Goal: Task Accomplishment & Management: Manage account settings

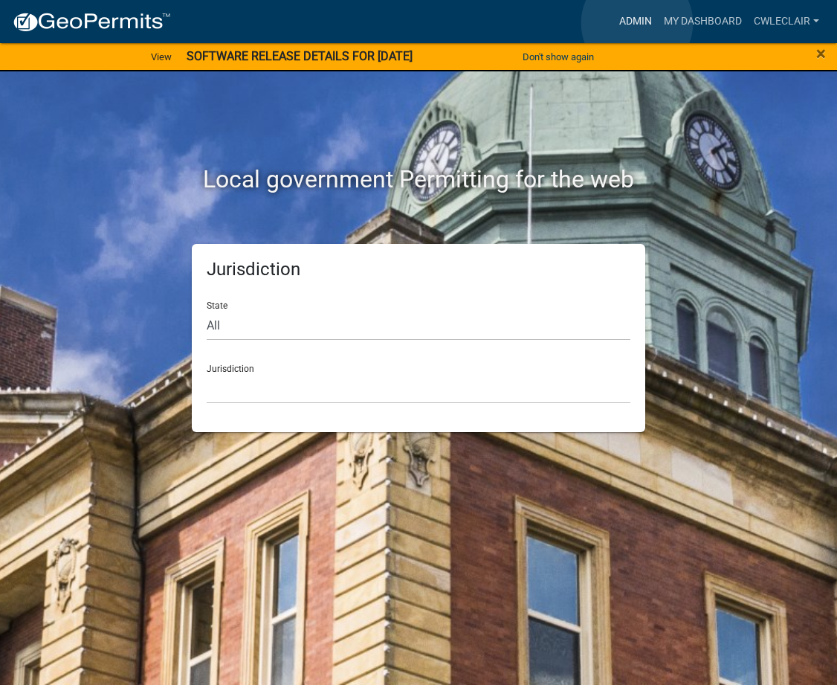
click at [637, 23] on link "Admin" at bounding box center [636, 21] width 45 height 28
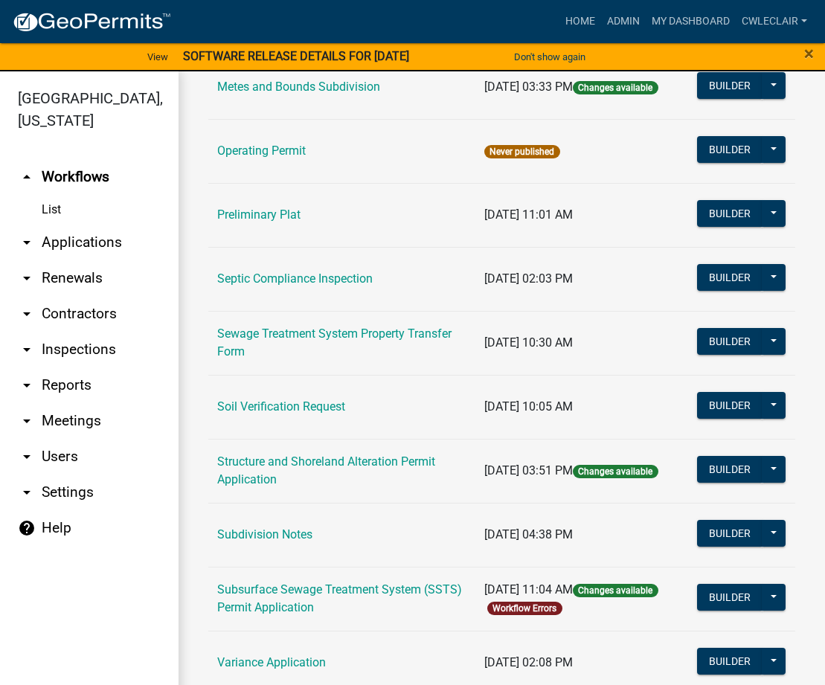
scroll to position [968, 0]
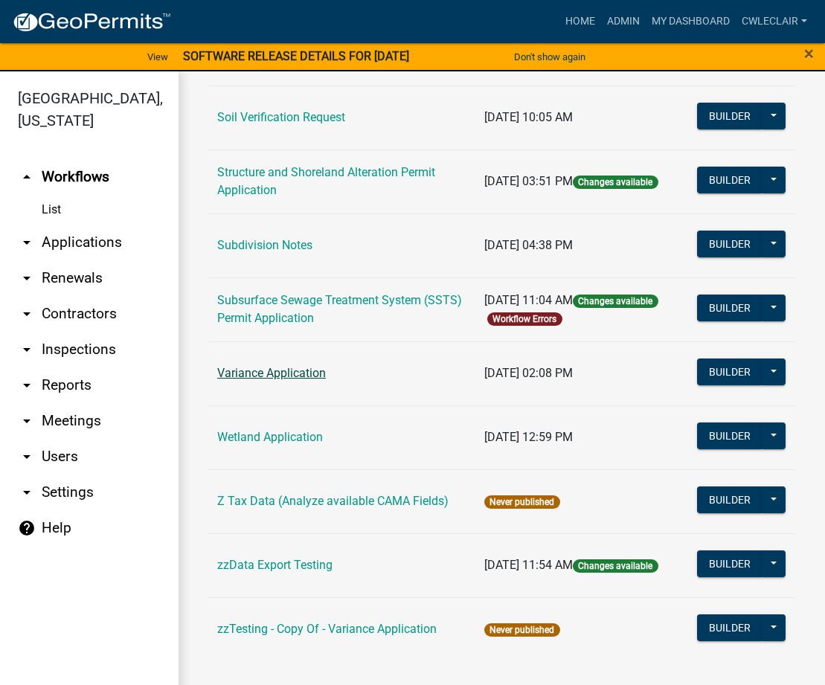
click at [286, 378] on link "Variance Application" at bounding box center [271, 373] width 109 height 14
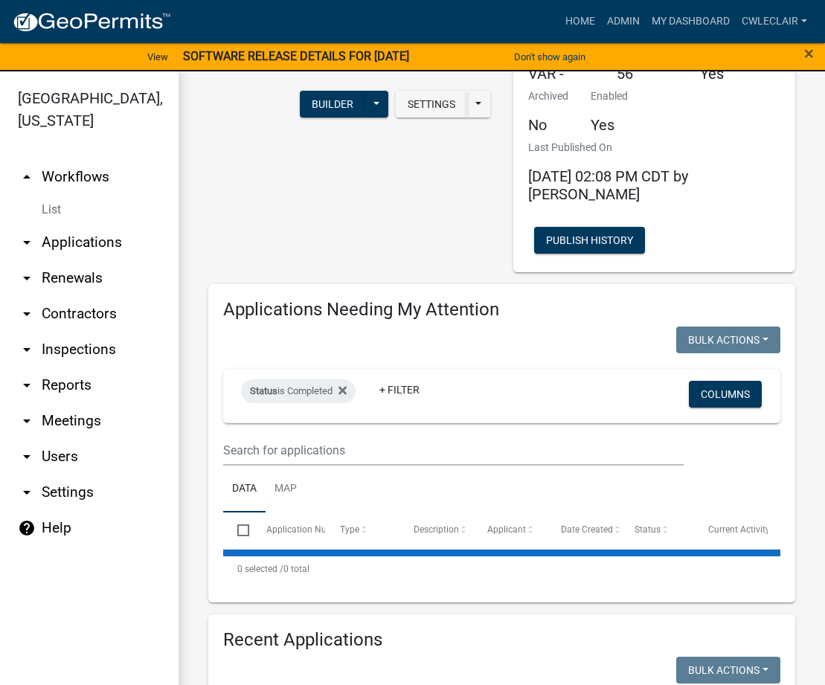
select select "3: 100"
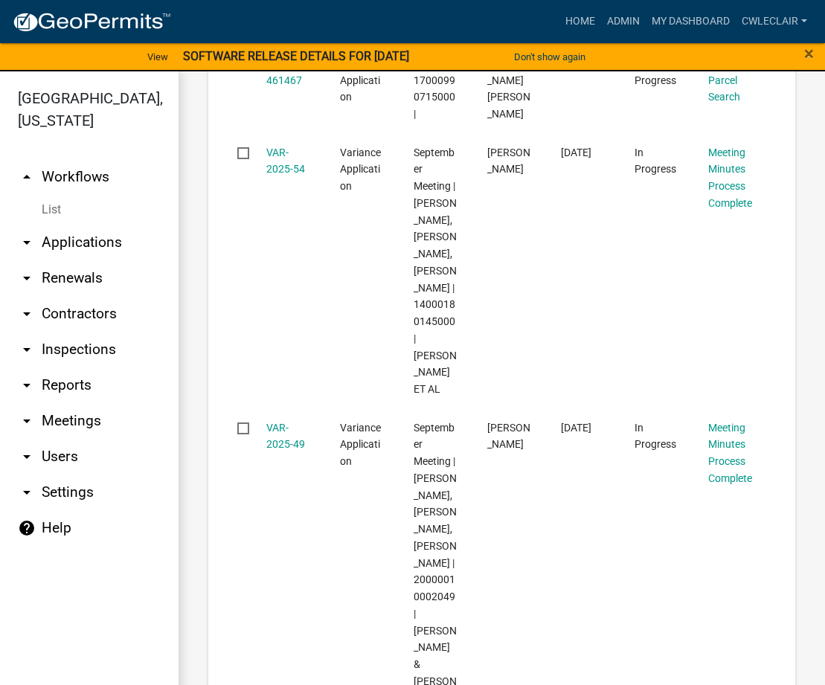
scroll to position [2798, 0]
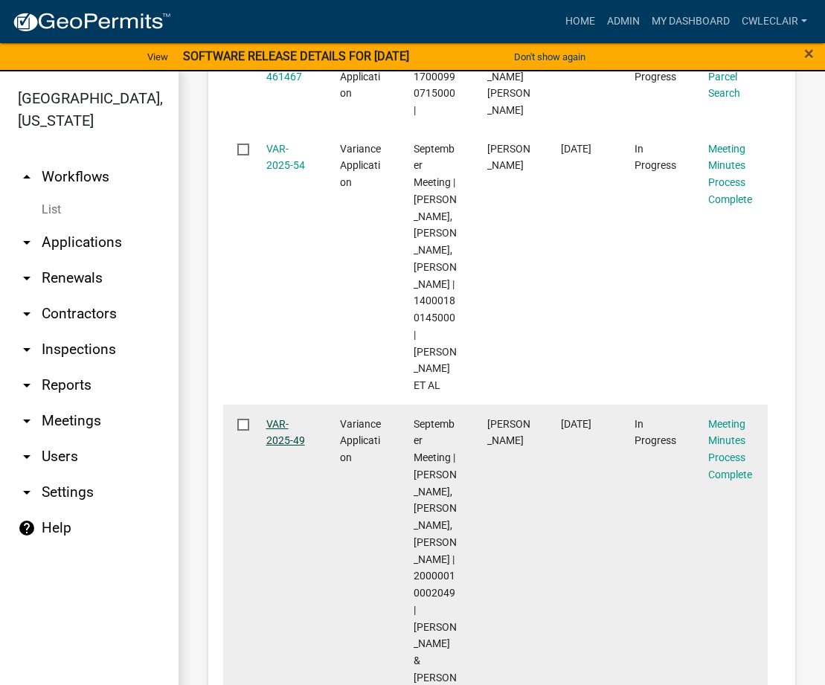
click at [276, 447] on link "VAR-2025-49" at bounding box center [285, 432] width 39 height 29
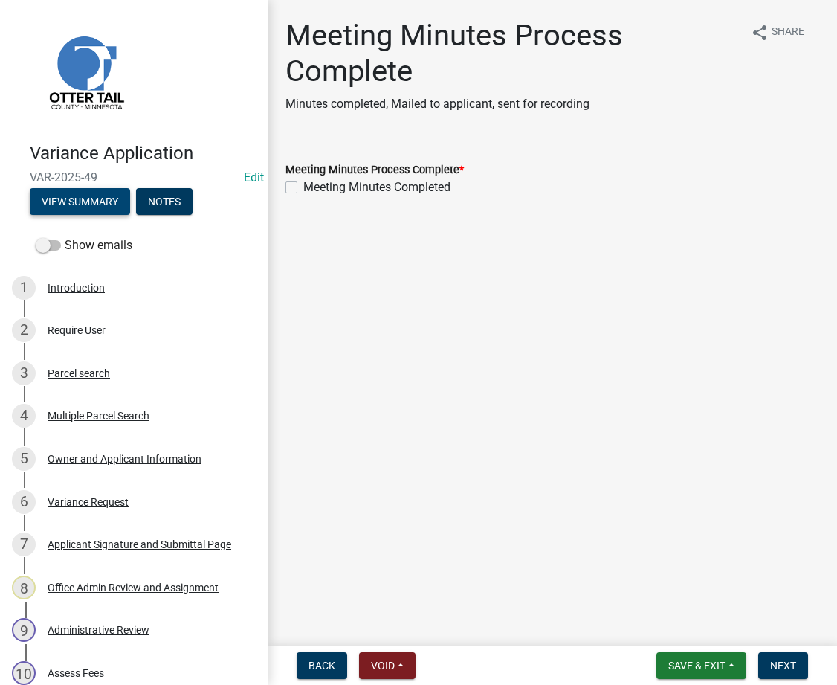
click at [94, 199] on button "View Summary" at bounding box center [80, 201] width 100 height 27
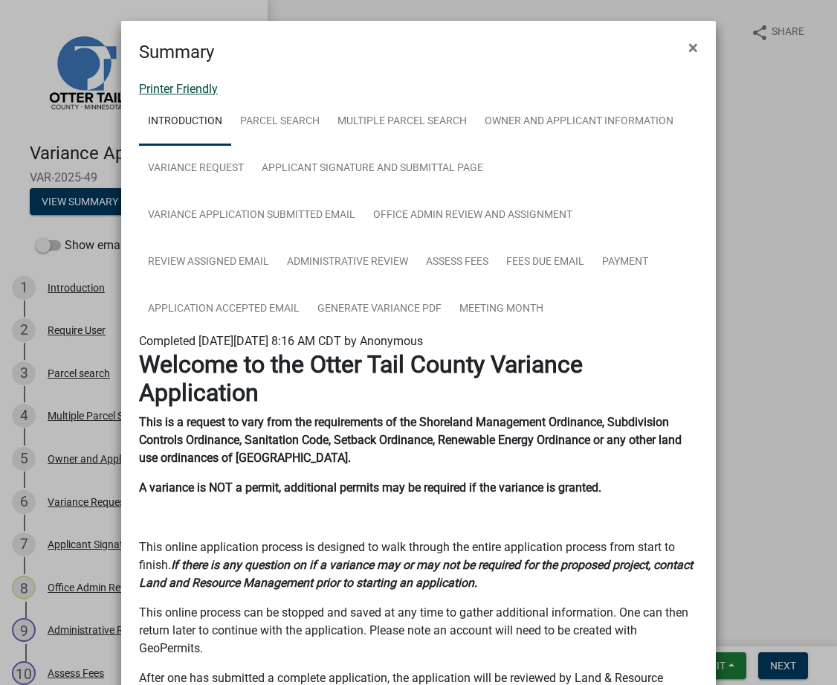
click at [174, 91] on link "Printer Friendly" at bounding box center [178, 89] width 79 height 14
click at [689, 45] on span "×" at bounding box center [694, 47] width 10 height 21
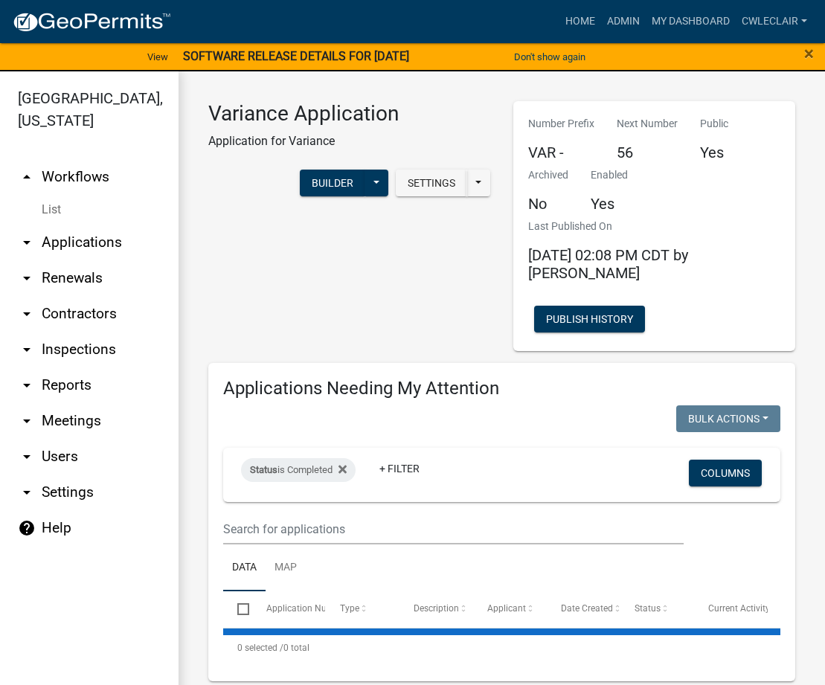
select select "3: 100"
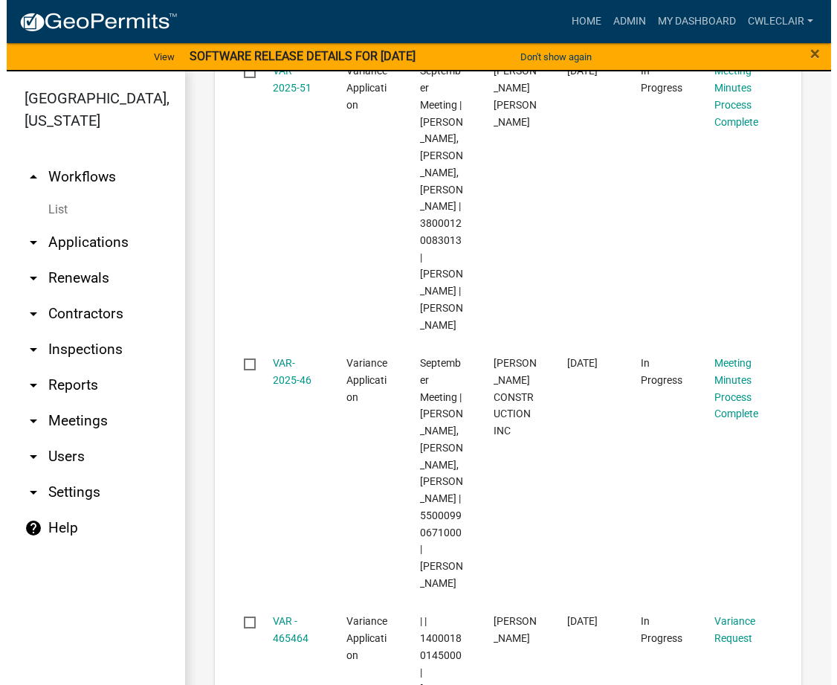
scroll to position [1780, 0]
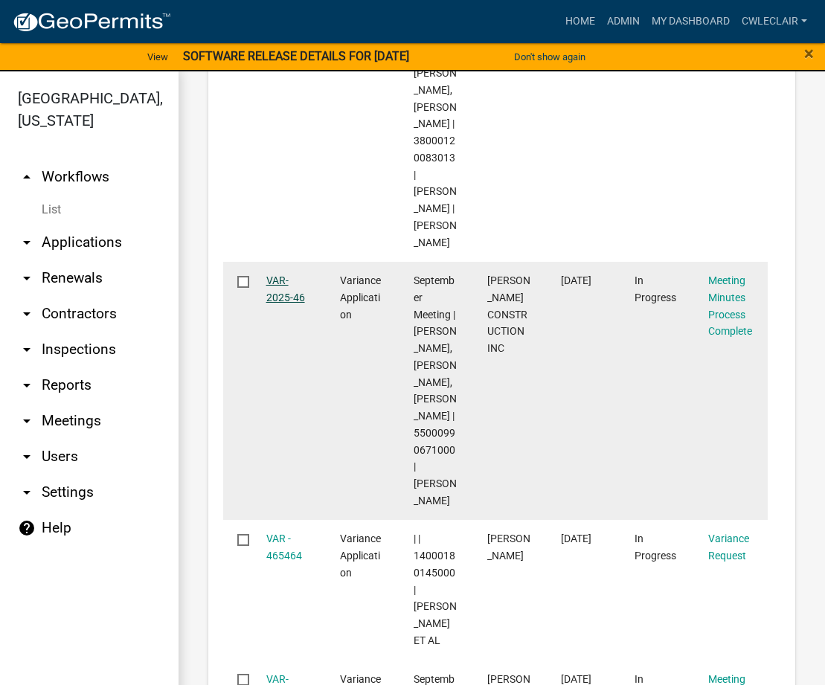
click at [290, 303] on link "VAR-2025-46" at bounding box center [285, 288] width 39 height 29
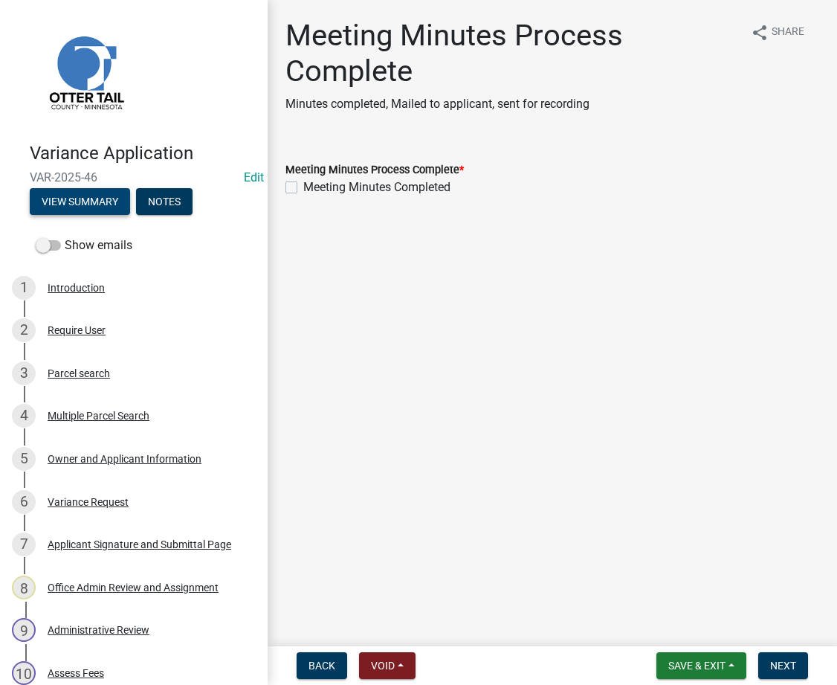
click at [83, 199] on button "View Summary" at bounding box center [80, 201] width 100 height 27
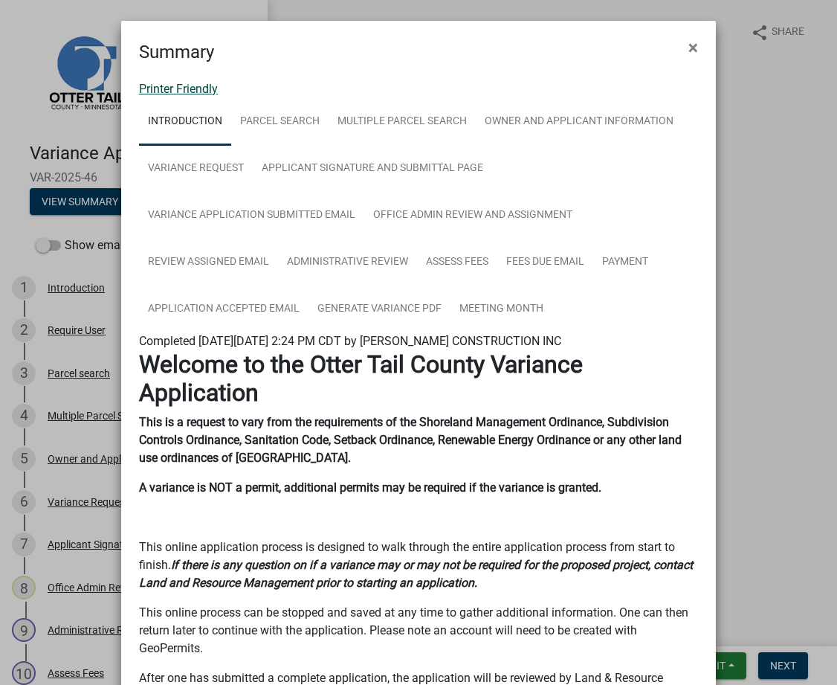
click at [182, 85] on link "Printer Friendly" at bounding box center [178, 89] width 79 height 14
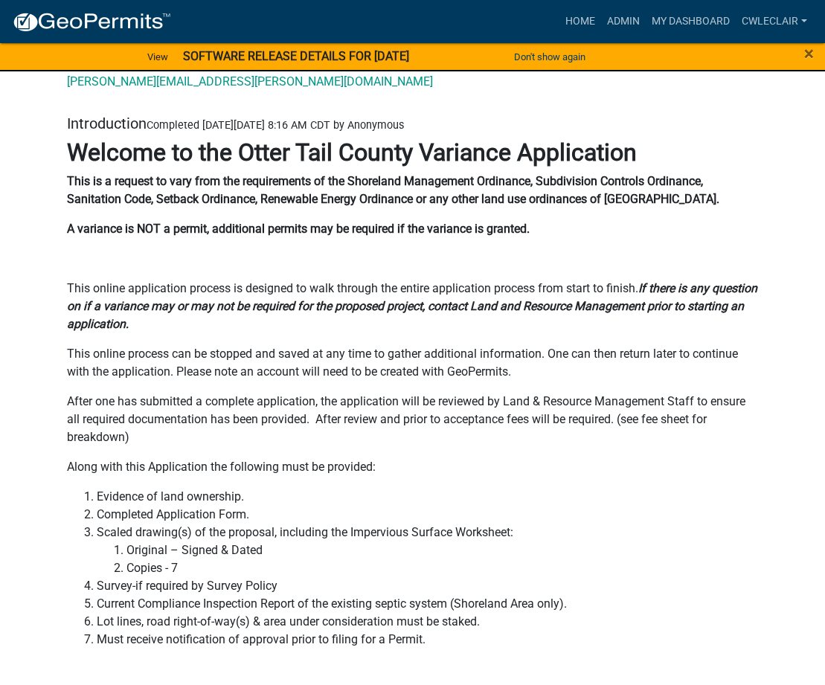
scroll to position [152, 0]
